Goal: Information Seeking & Learning: Learn about a topic

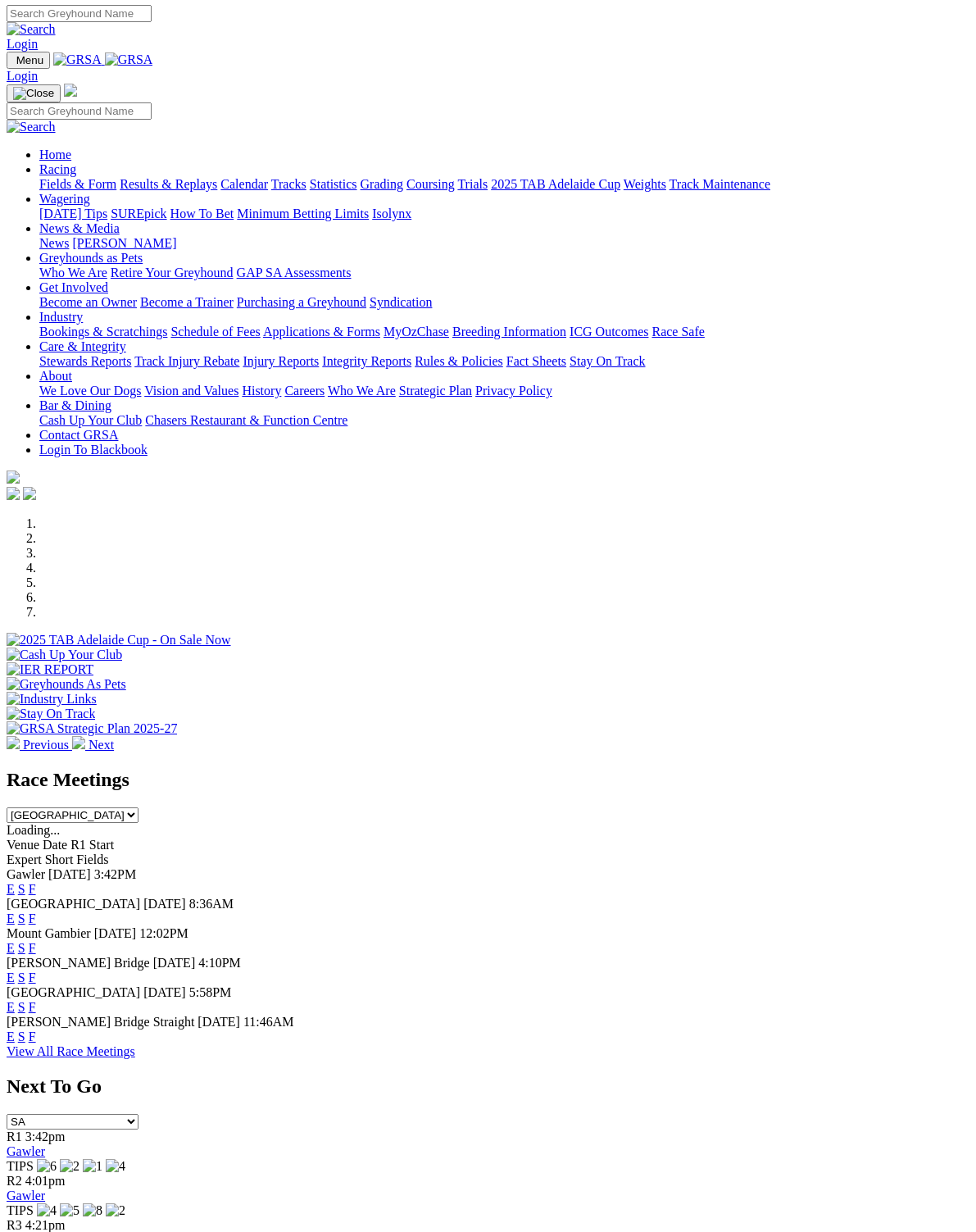
click at [139, 807] on select "South Australia New South Wales Northern Territory Queensland Tasmania Victoria…" at bounding box center [72, 815] width 132 height 15
select select "[GEOGRAPHIC_DATA]"
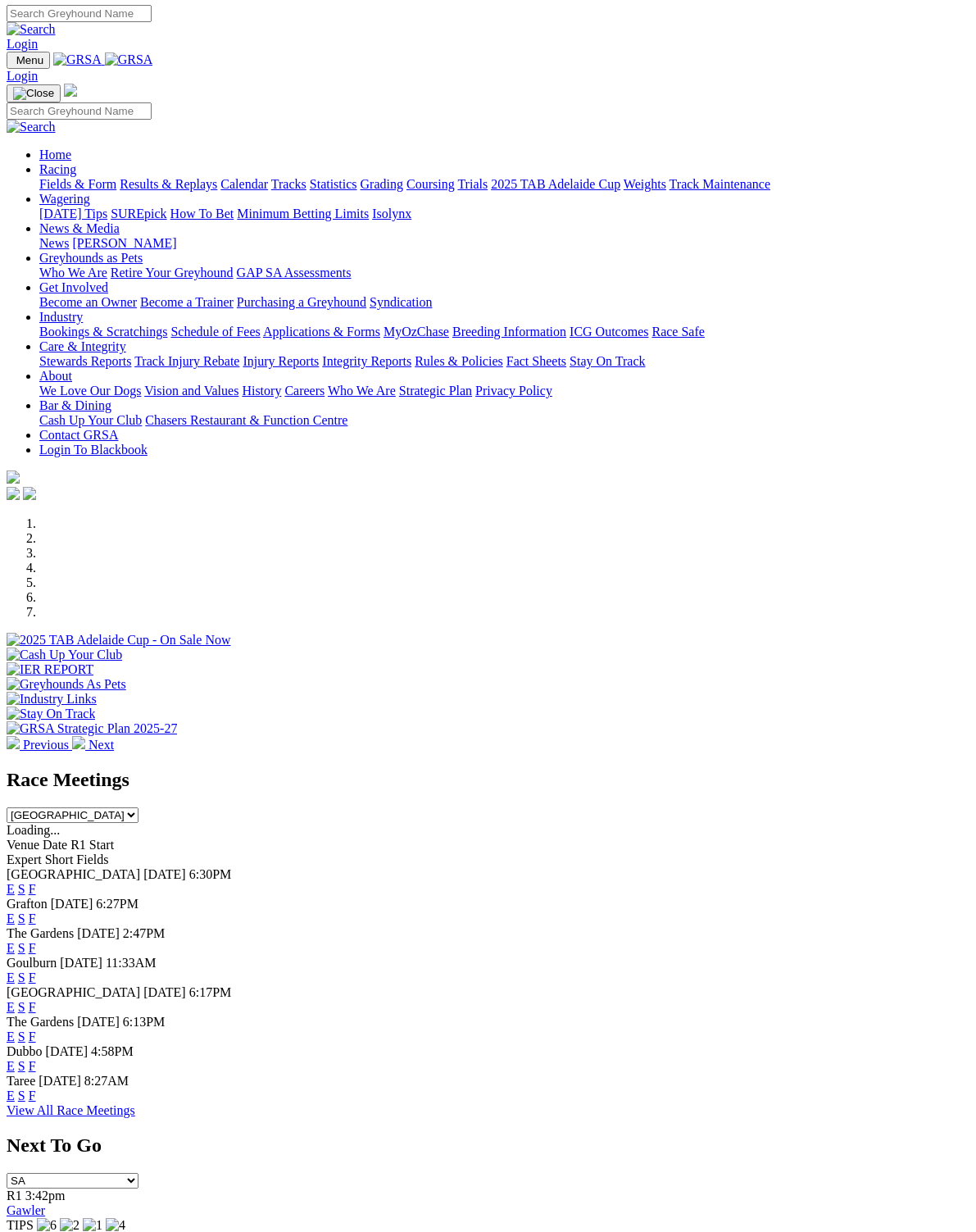
click at [135, 1118] on link "View All Race Meetings" at bounding box center [71, 1110] width 129 height 14
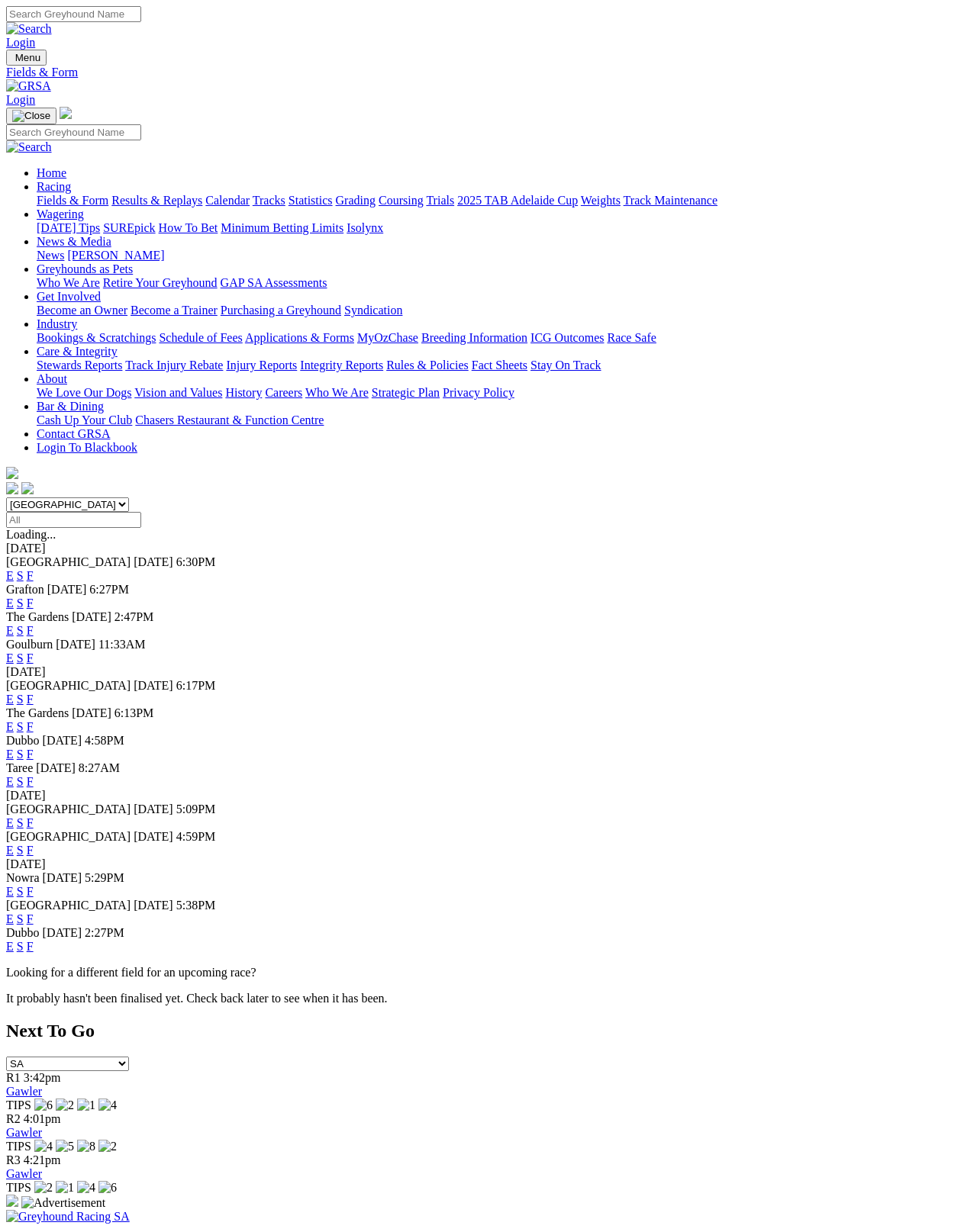
scroll to position [8, 0]
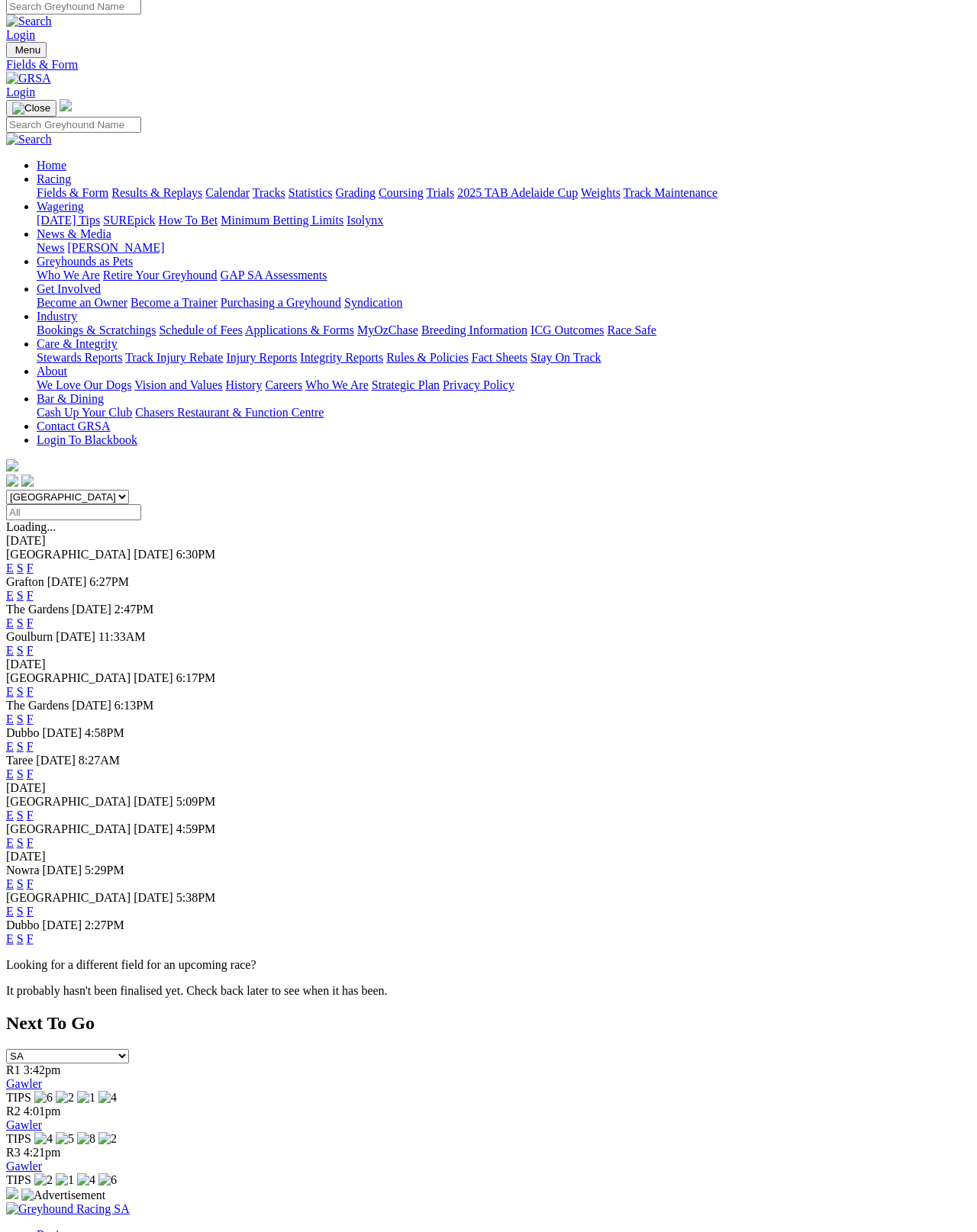
click at [34, 809] on link "F" at bounding box center [30, 815] width 7 height 13
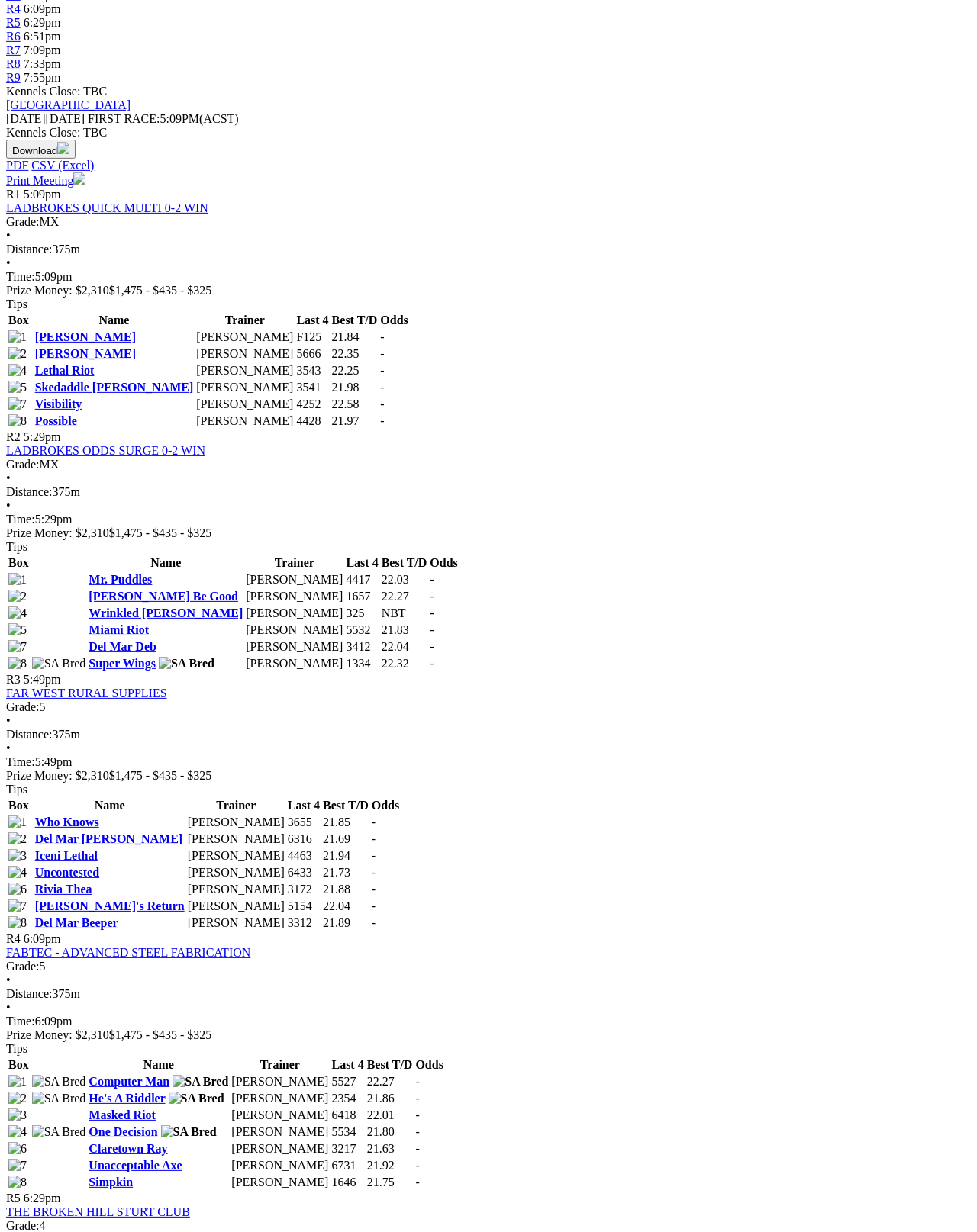
scroll to position [582, 0]
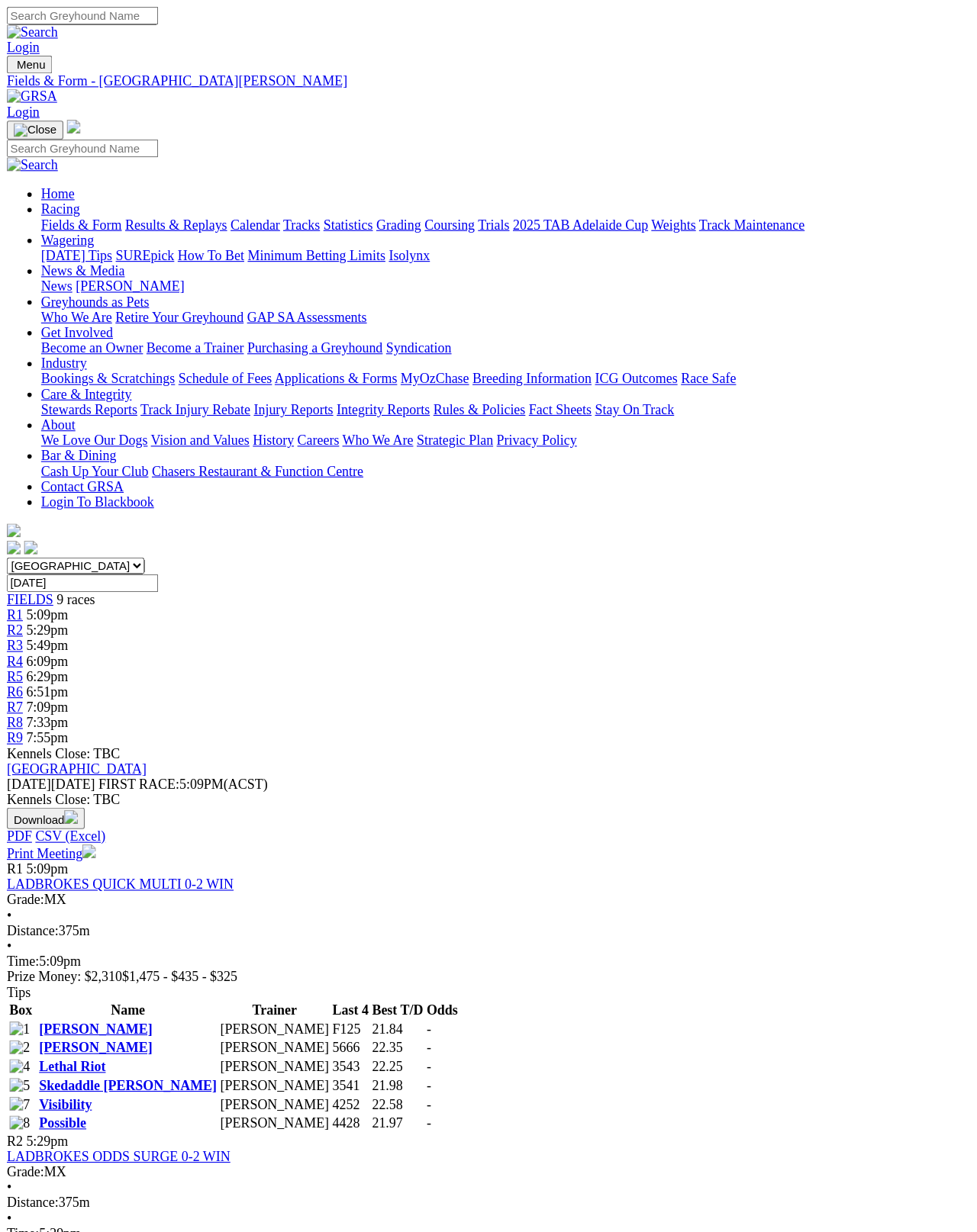
scroll to position [710, 0]
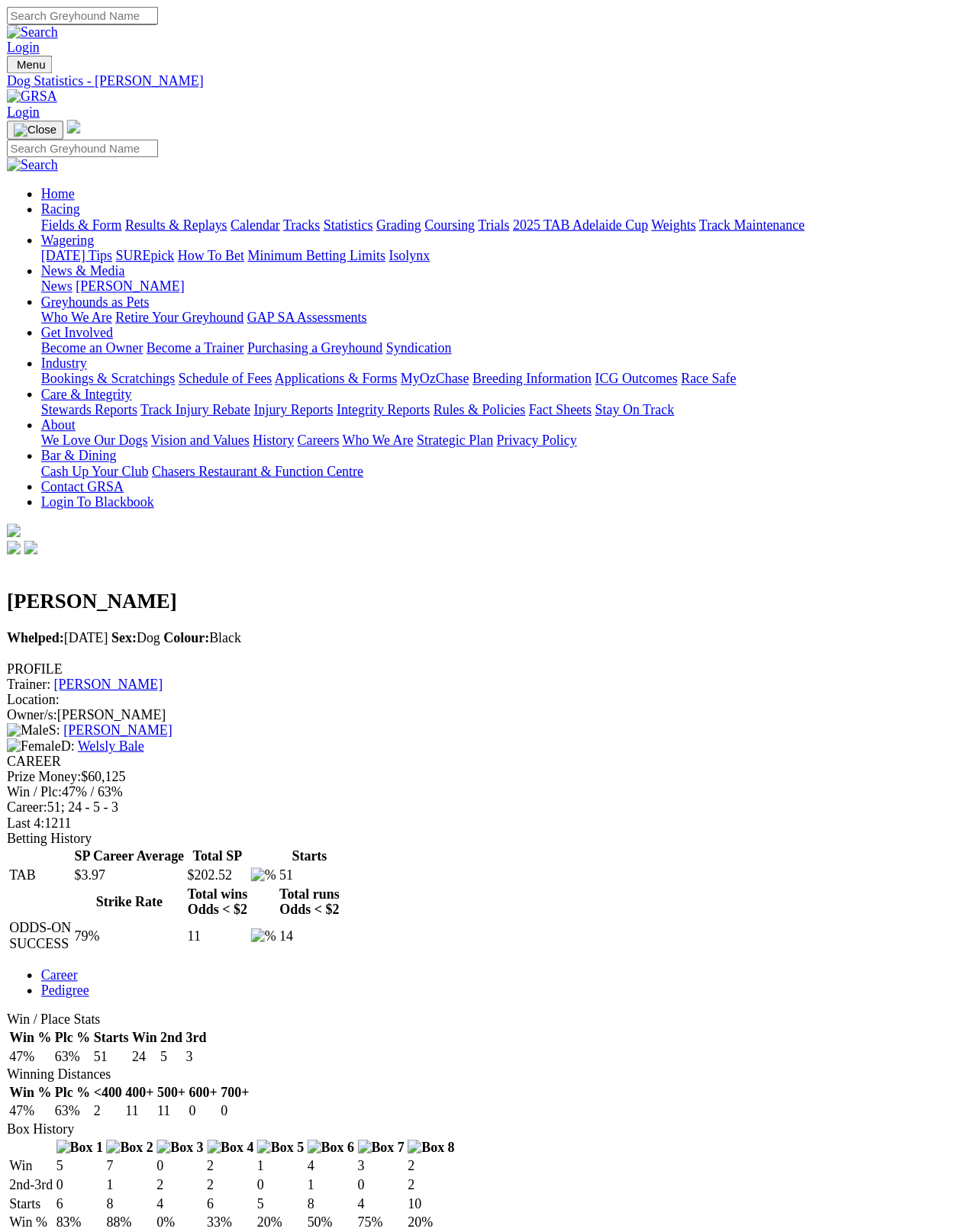
scroll to position [8, 0]
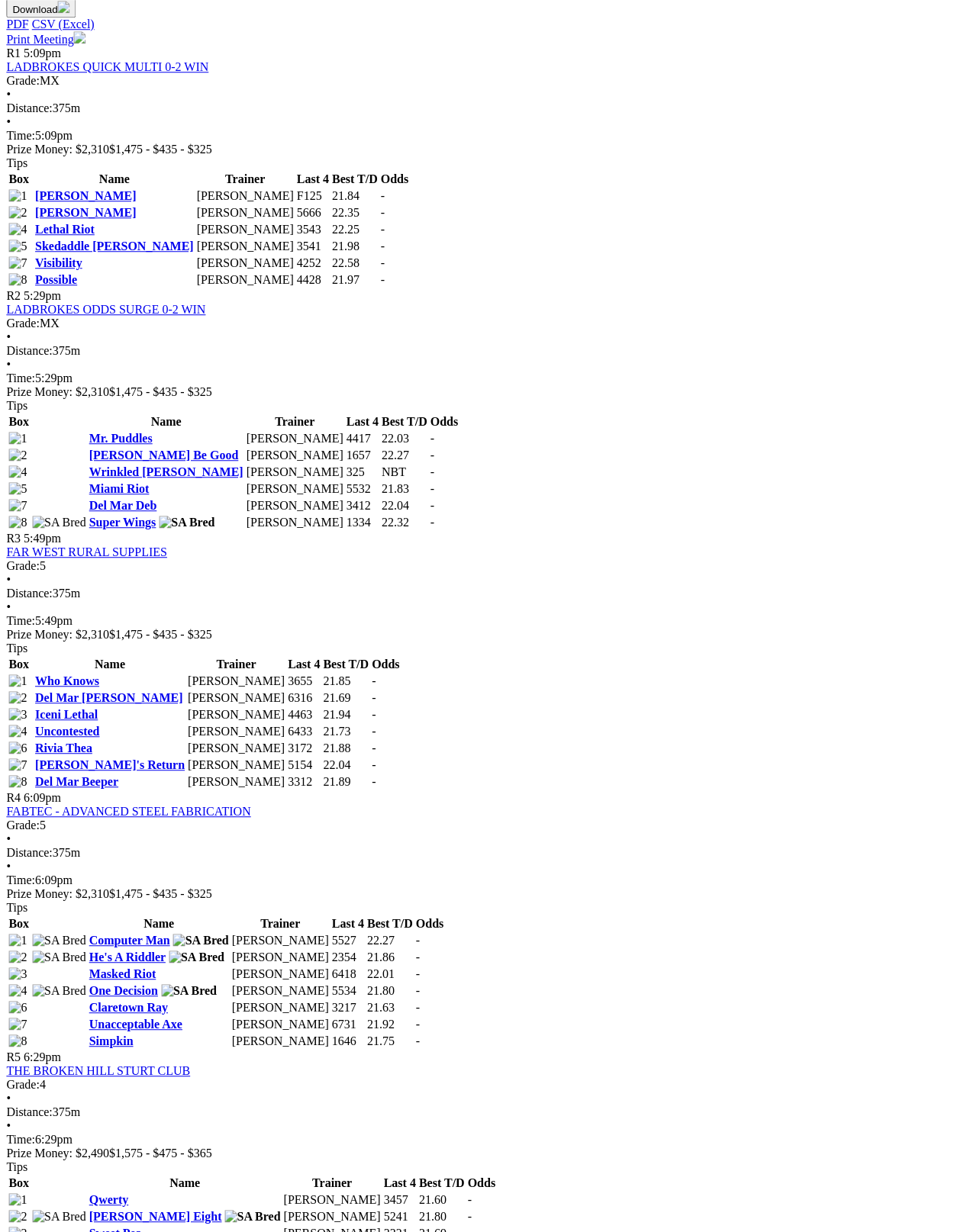
scroll to position [721, 102]
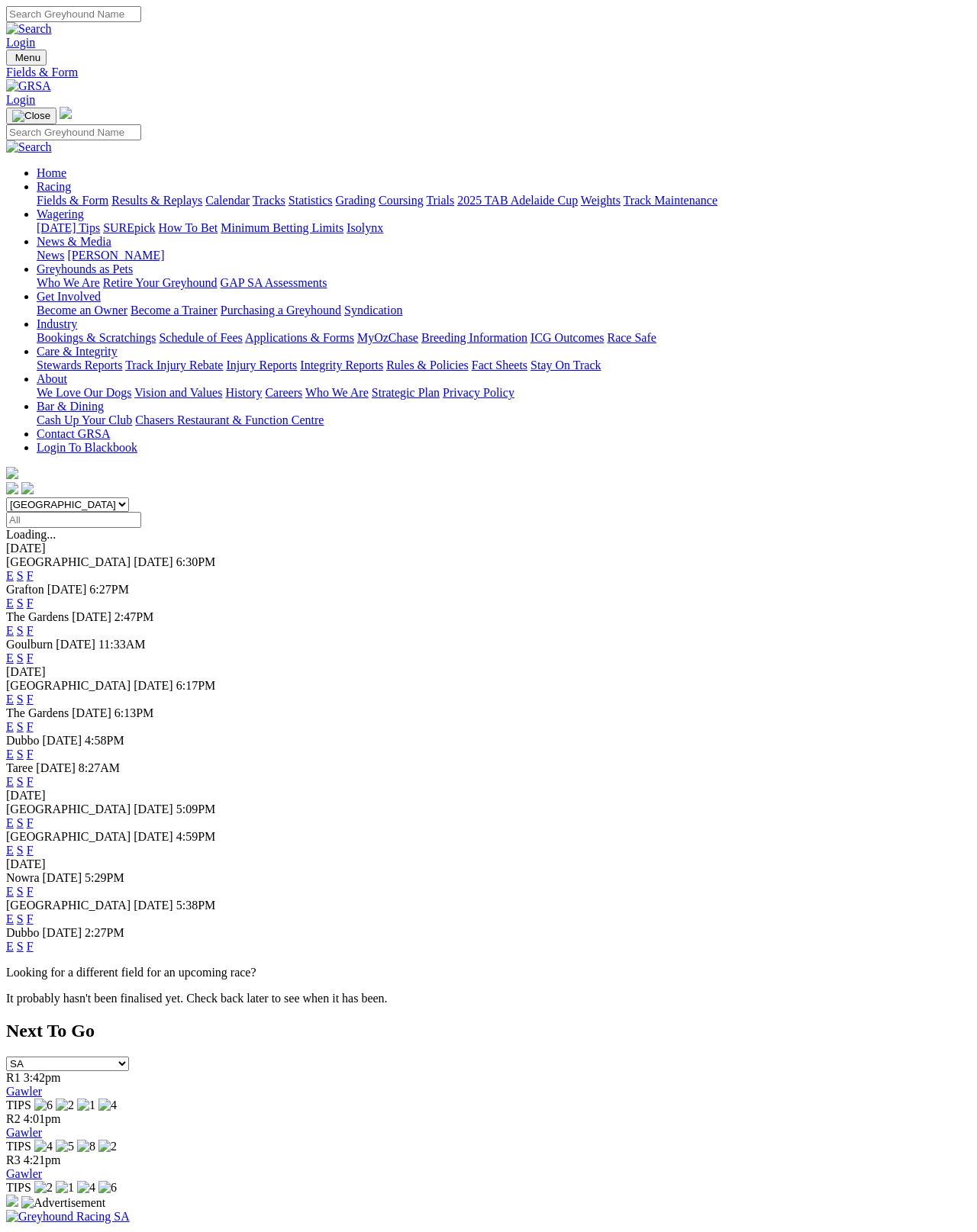
scroll to position [84, 0]
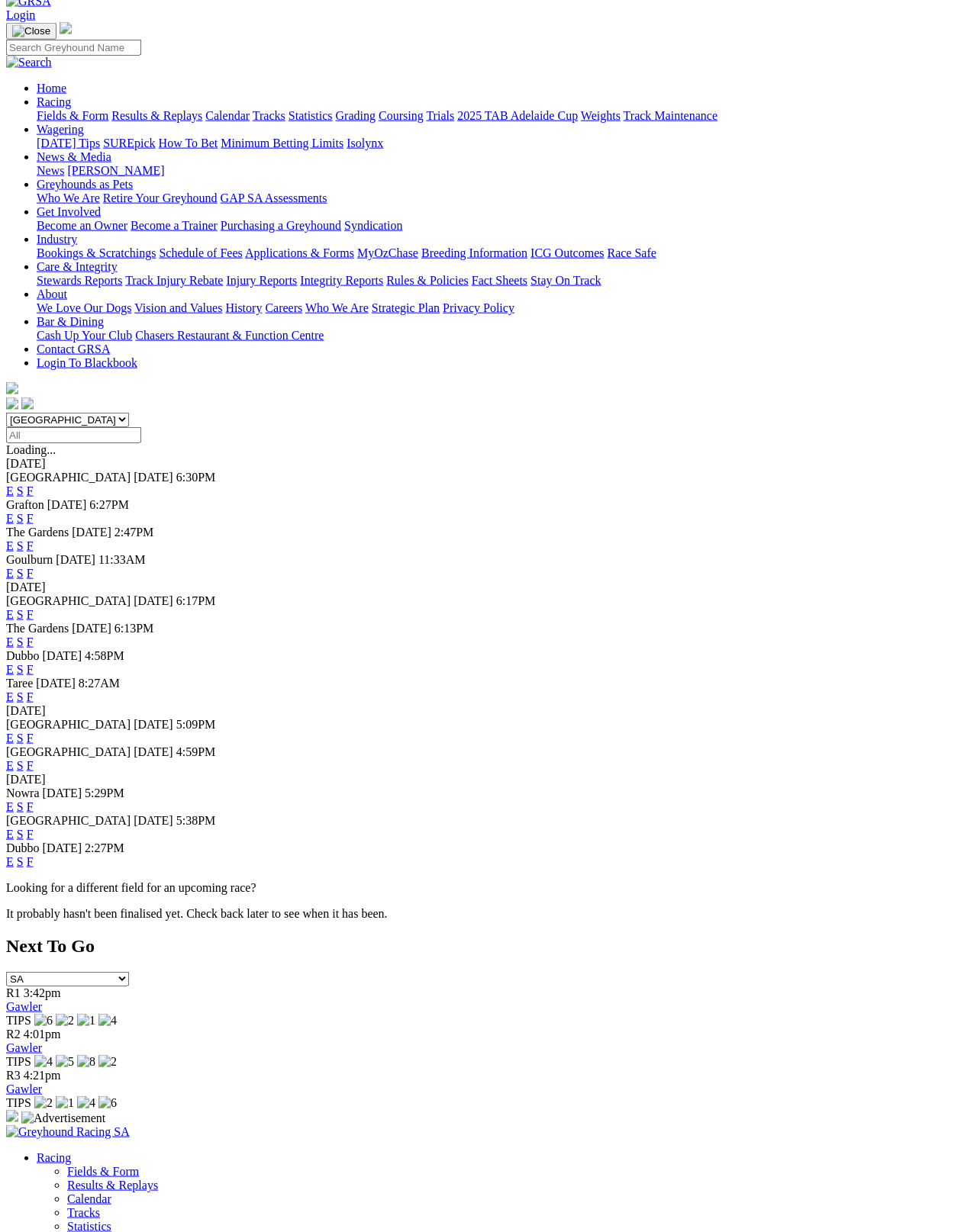
click at [96, 413] on select "South Australia New South Wales Northern Territory Queensland Tasmania Victoria…" at bounding box center [67, 420] width 122 height 14
select select "SA"
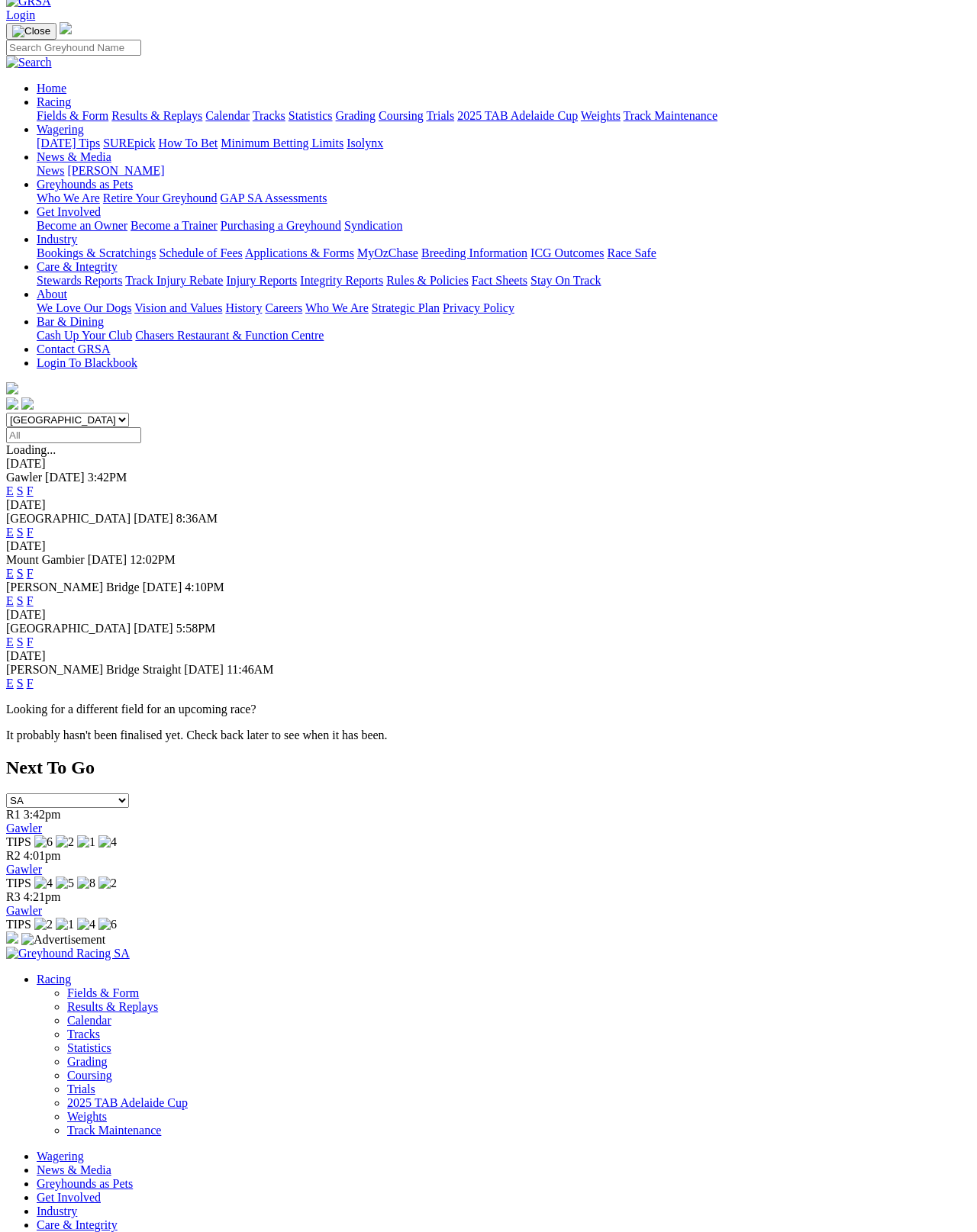
click at [34, 567] on link "F" at bounding box center [30, 573] width 7 height 13
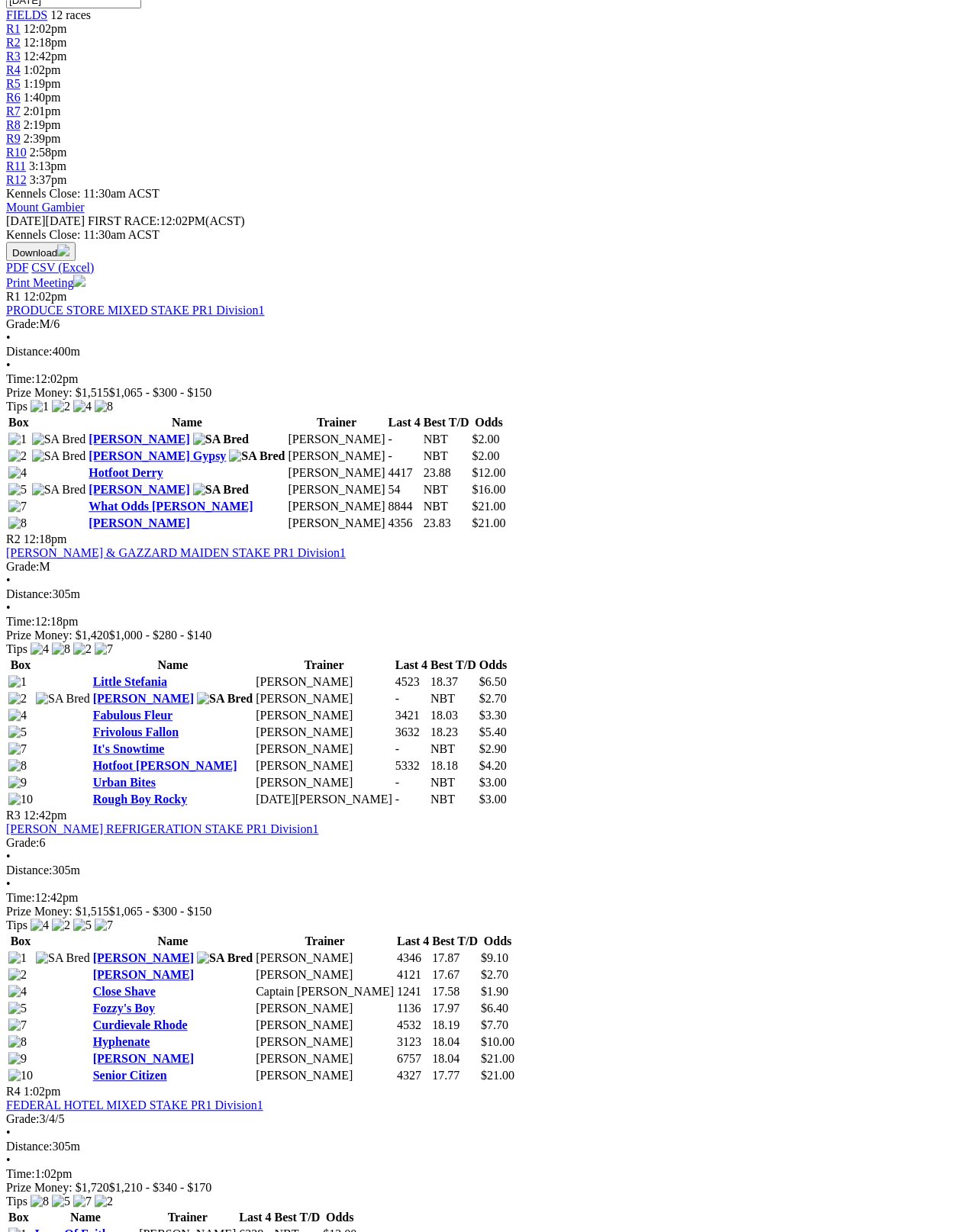
scroll to position [518, 0]
